Goal: Check status: Check status

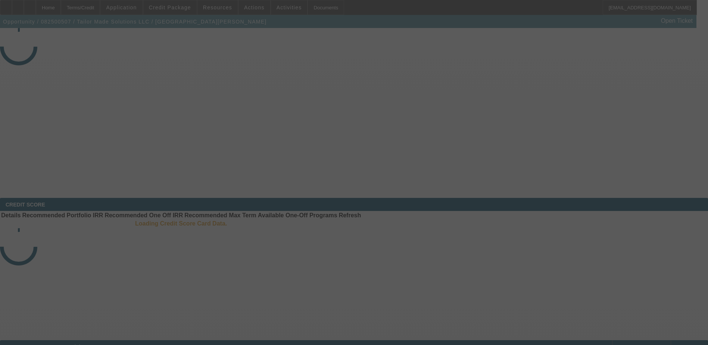
select select "4"
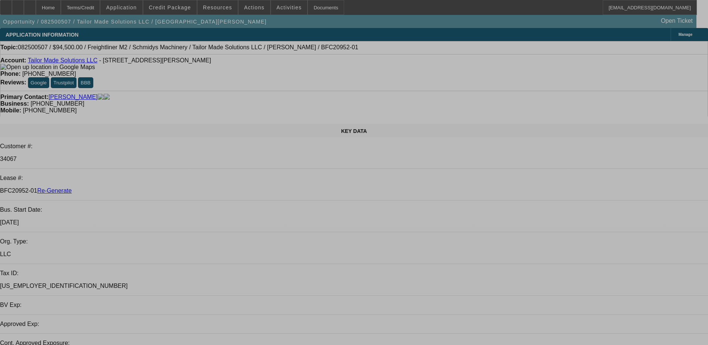
select select "0.1"
select select "0"
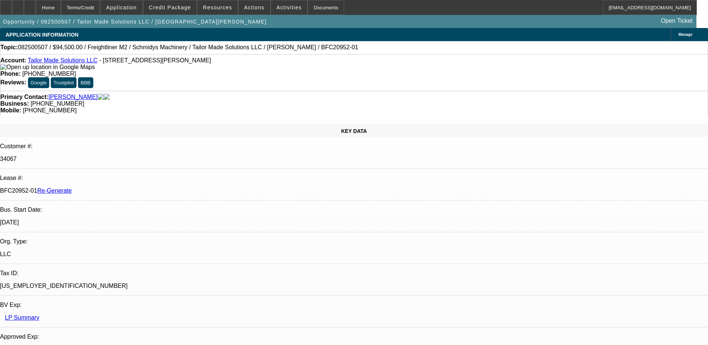
select select "1"
select select "2"
select select "6"
drag, startPoint x: 275, startPoint y: 50, endPoint x: 298, endPoint y: 47, distance: 22.6
click at [298, 47] on span "082500507 / $94,500.00 / Freightliner M2 / Schmidys Machinery / Tailor Made Sol…" at bounding box center [188, 47] width 340 height 7
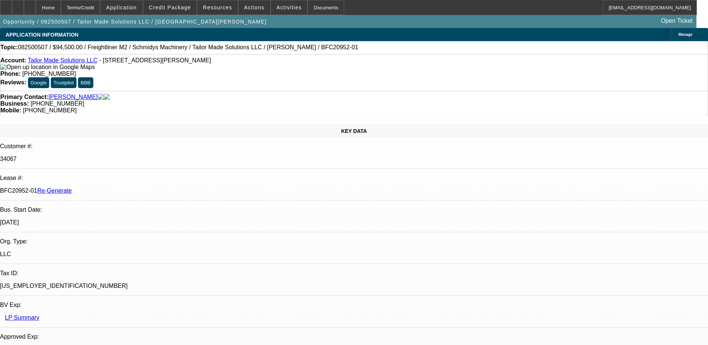
copy span "BFC20952"
click at [308, 7] on div "Documents" at bounding box center [326, 7] width 37 height 15
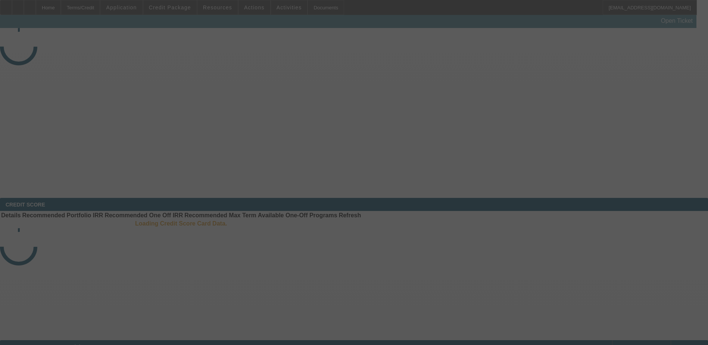
select select "4"
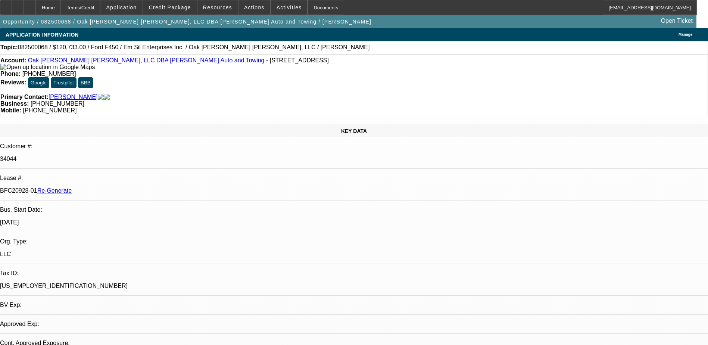
select select "0"
select select "2"
select select "0"
select select "6"
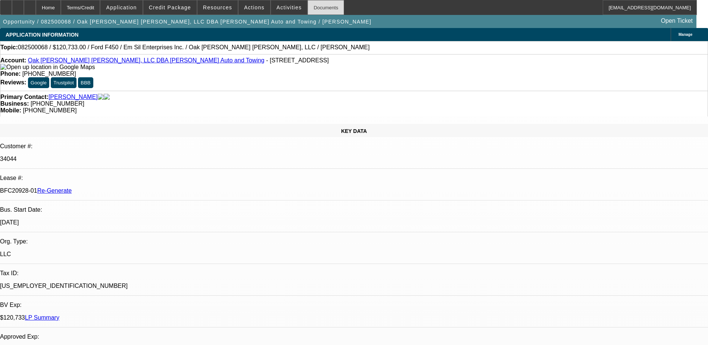
click at [320, 7] on div "Documents" at bounding box center [326, 7] width 37 height 15
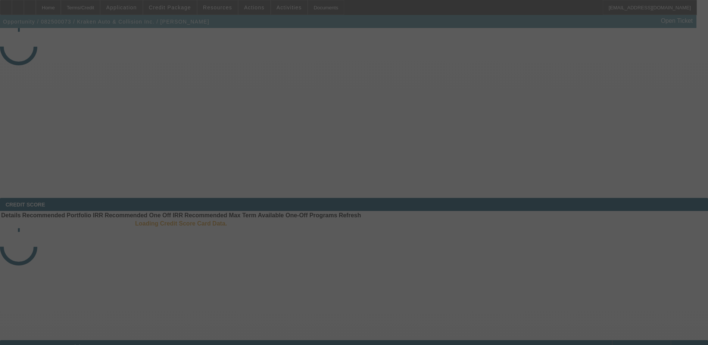
select select "4"
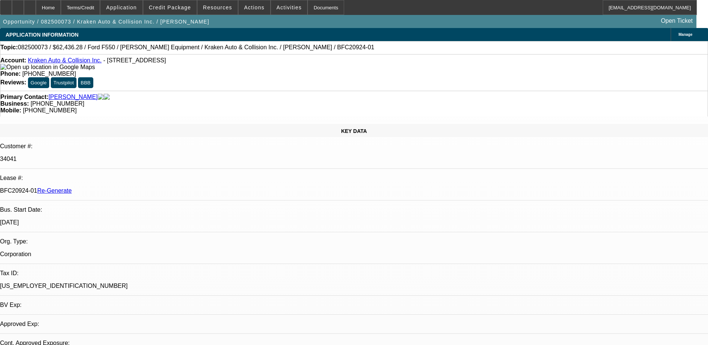
select select "0"
select select "0.1"
select select "1"
select select "3"
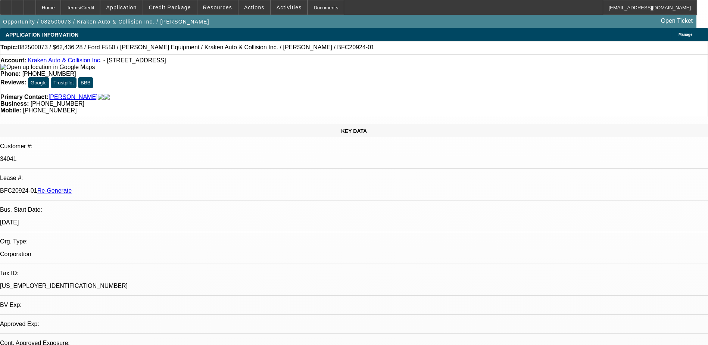
select select "4"
click at [308, 4] on div "Documents" at bounding box center [326, 7] width 37 height 15
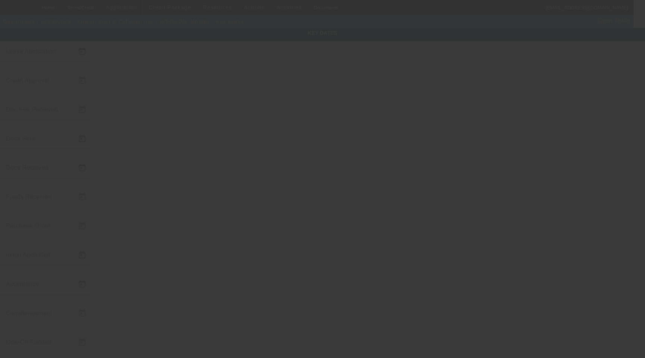
type input "8/5/2025"
type input "8/7/2025"
type input "8/8/2025"
type input "8/11/2025"
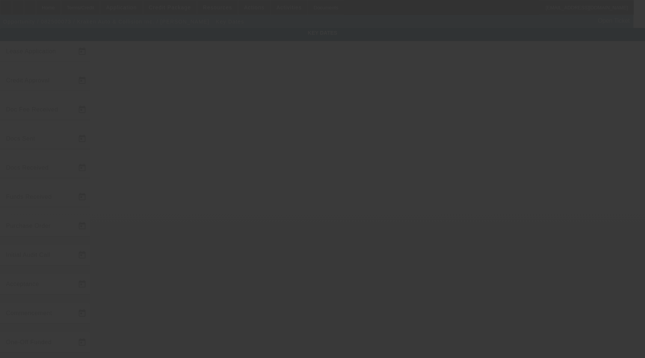
type input "8/18/2025"
type input "8/19/2025"
type input "9/1/2025"
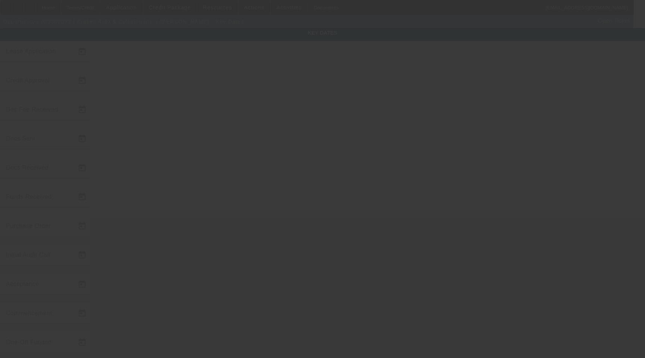
type input "10/1/2025"
type input "8/22/2025"
